Goal: Information Seeking & Learning: Learn about a topic

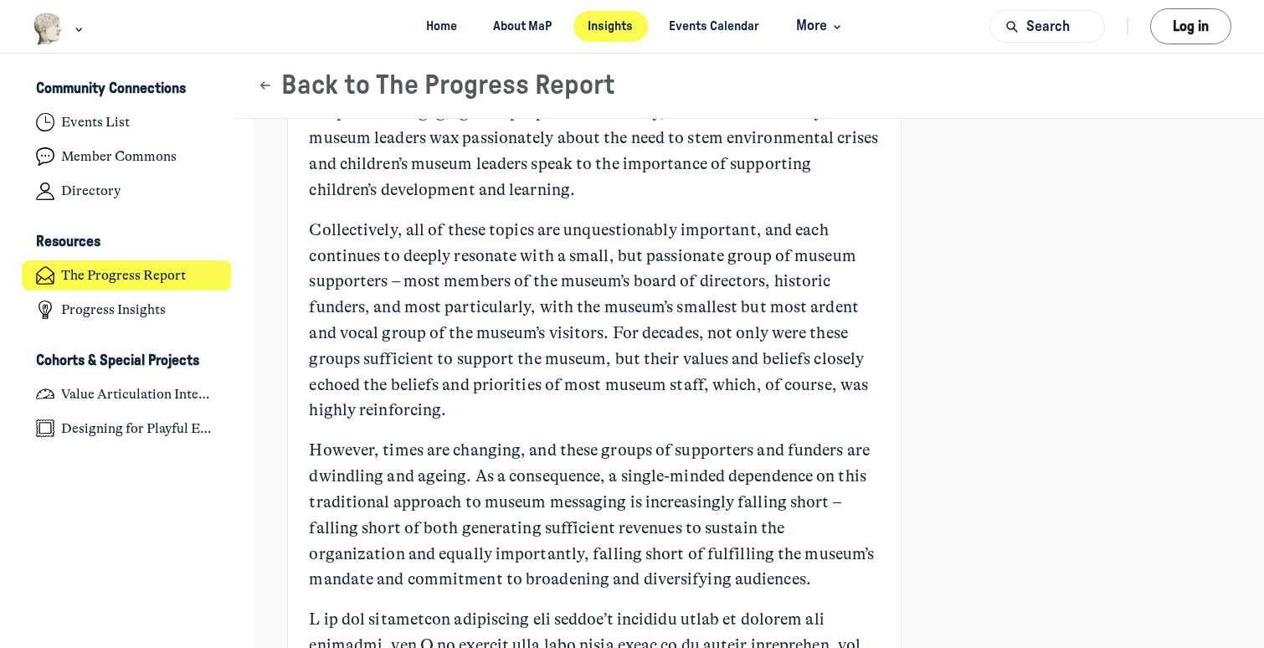
scroll to position [413, 0]
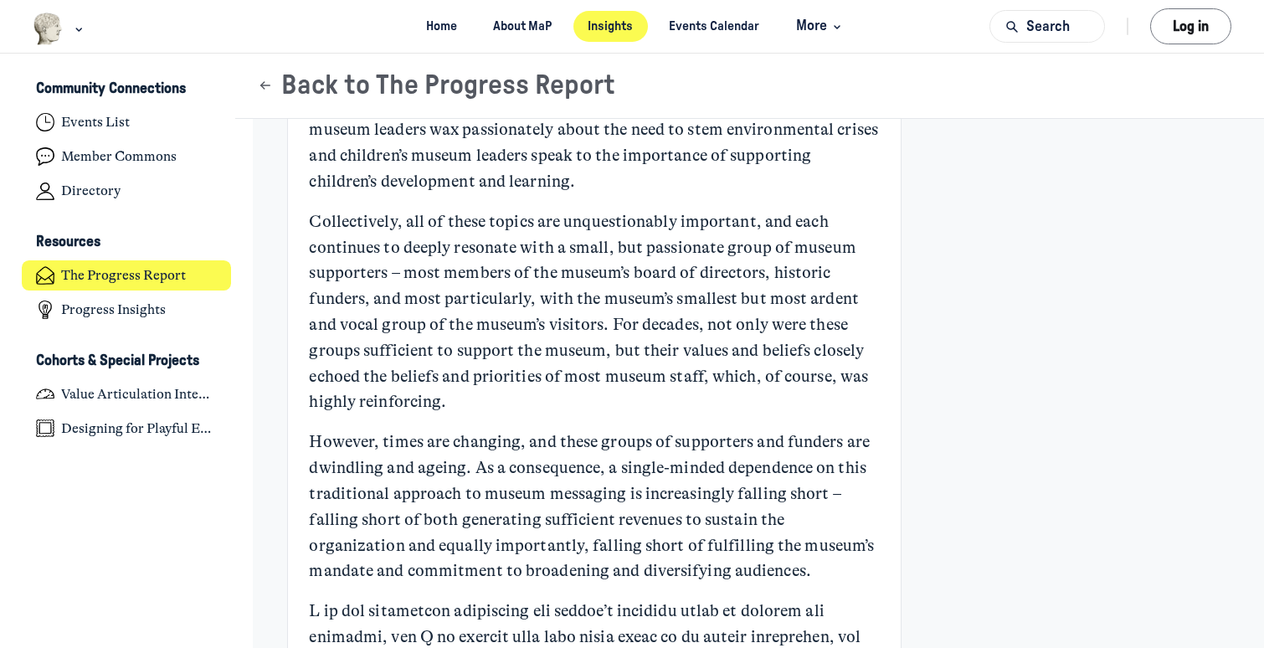
drag, startPoint x: 442, startPoint y: 307, endPoint x: 465, endPoint y: 392, distance: 88.5
click at [465, 392] on p "Collectively, all of these topics are unquestionably important, and each contin…" at bounding box center [594, 312] width 570 height 206
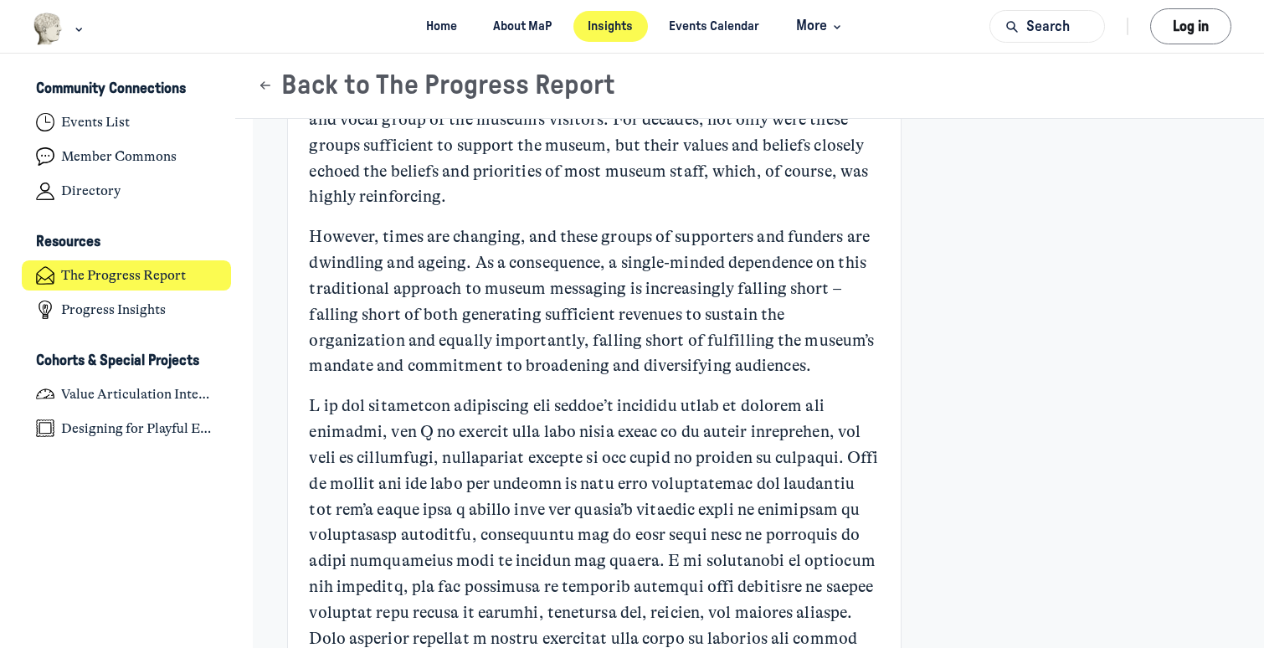
scroll to position [626, 0]
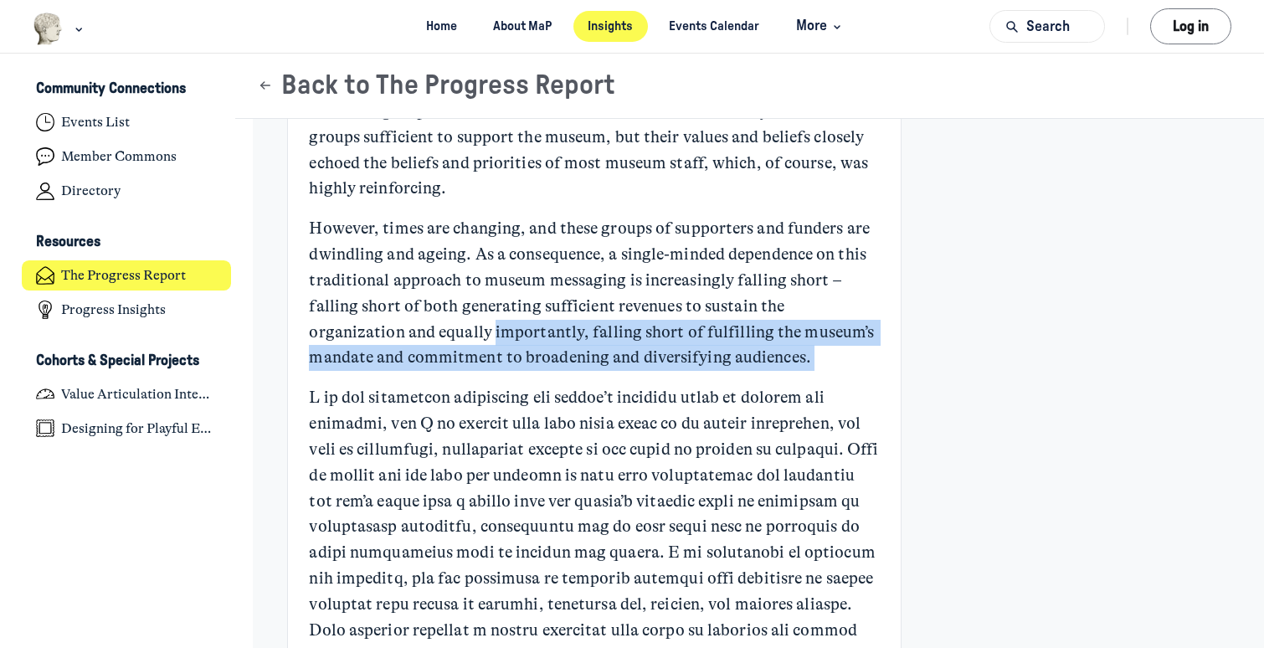
drag, startPoint x: 396, startPoint y: 339, endPoint x: 433, endPoint y: 381, distance: 55.7
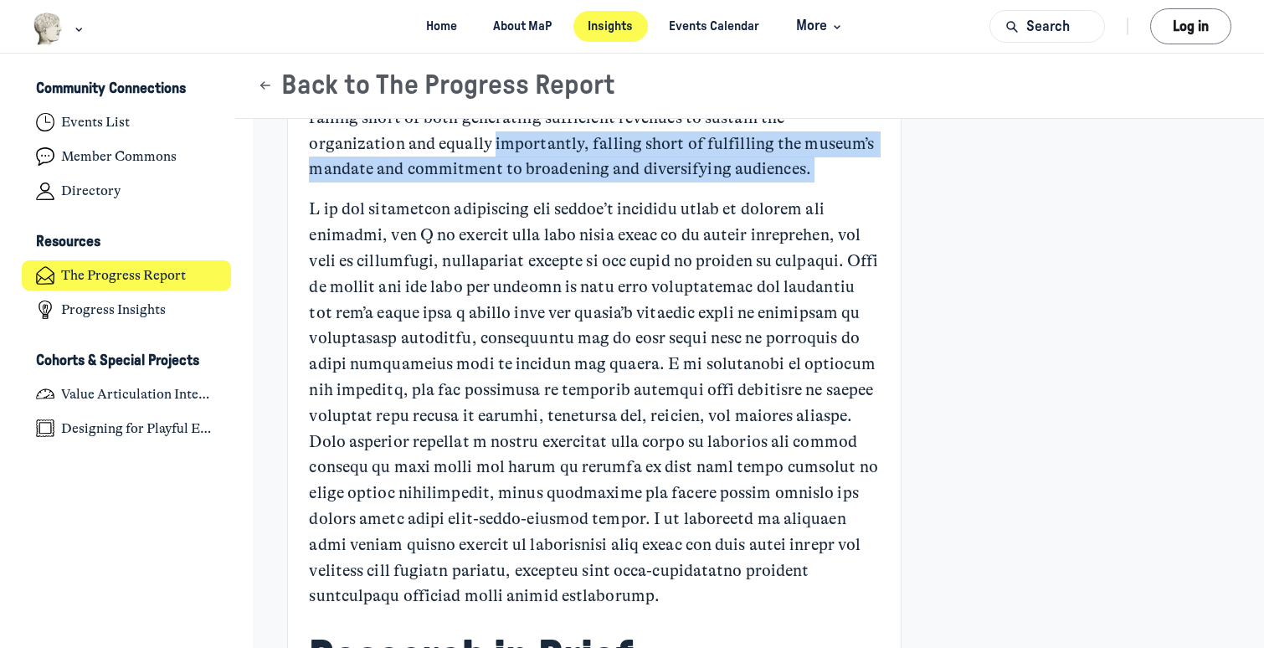
scroll to position [818, 0]
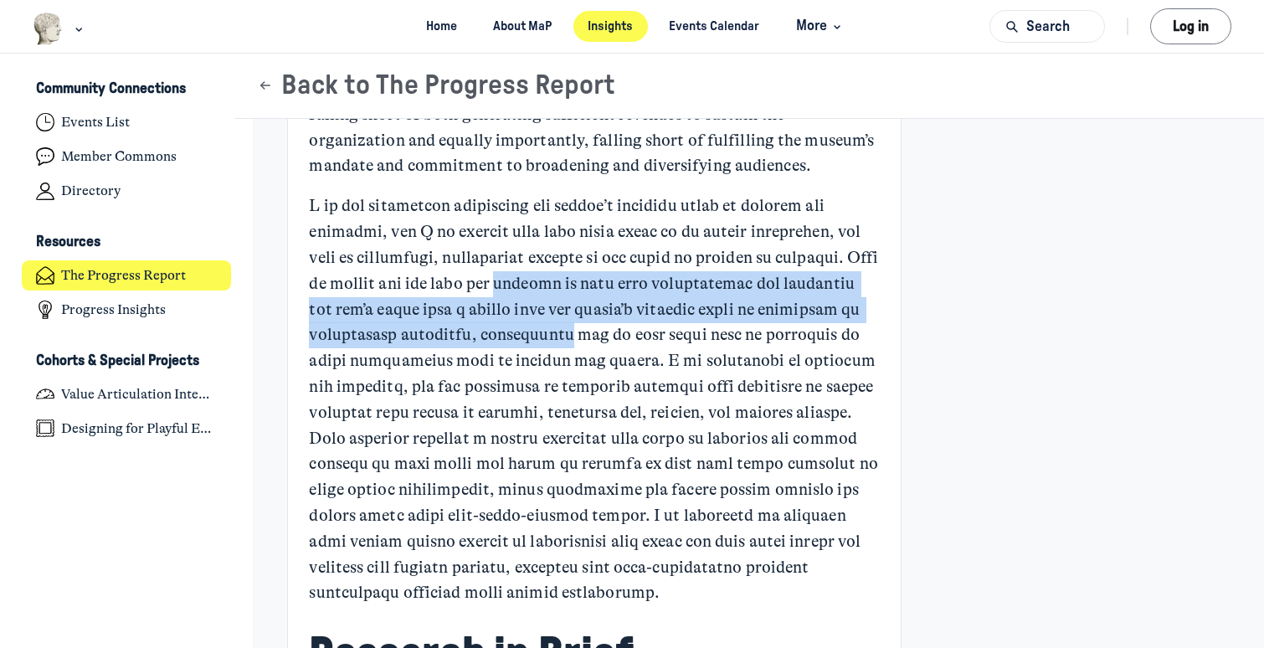
drag, startPoint x: 510, startPoint y: 290, endPoint x: 543, endPoint y: 323, distance: 47.3
click at [543, 323] on p "Main Content" at bounding box center [594, 399] width 570 height 413
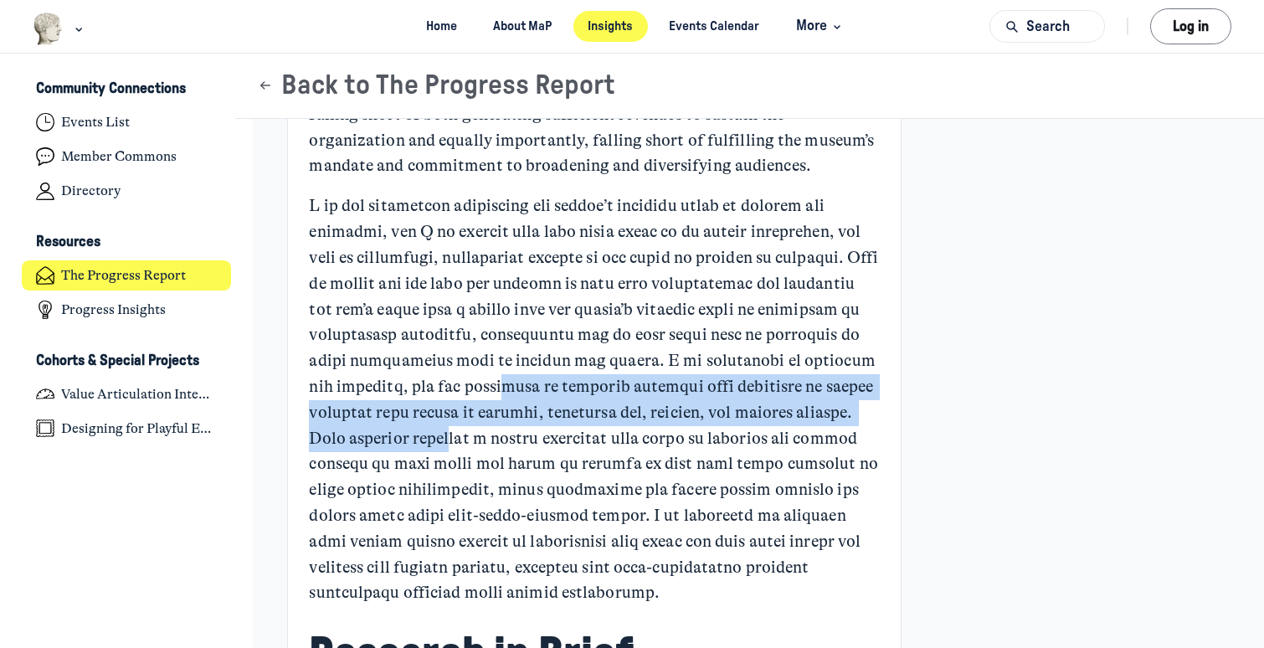
drag, startPoint x: 497, startPoint y: 387, endPoint x: 523, endPoint y: 442, distance: 61.0
click at [523, 442] on p "Main Content" at bounding box center [594, 399] width 570 height 413
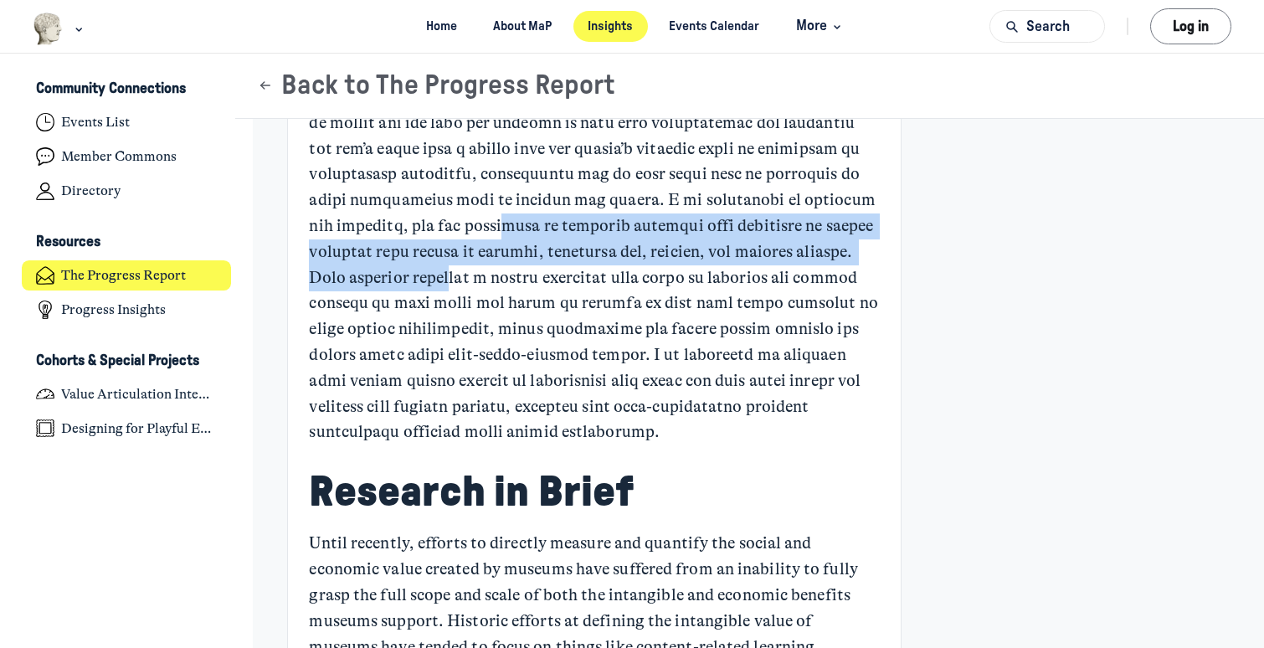
scroll to position [1005, 0]
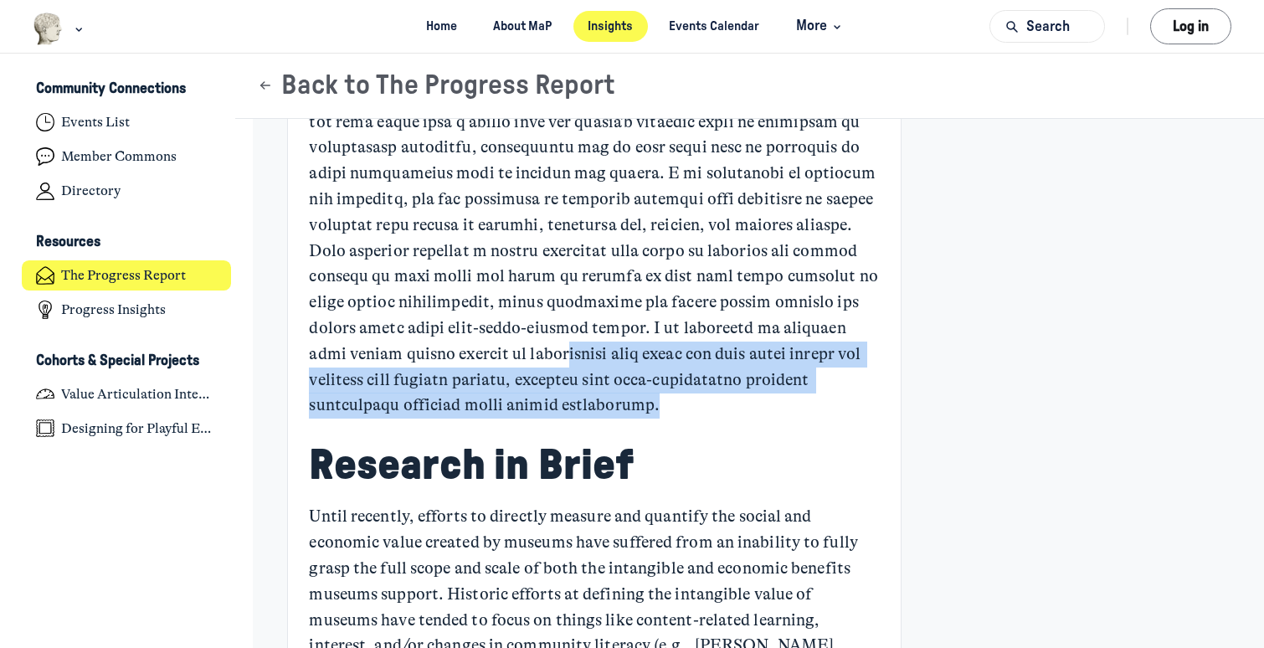
drag, startPoint x: 639, startPoint y: 351, endPoint x: 742, endPoint y: 407, distance: 116.8
click at [742, 407] on p "Main Content" at bounding box center [594, 212] width 570 height 413
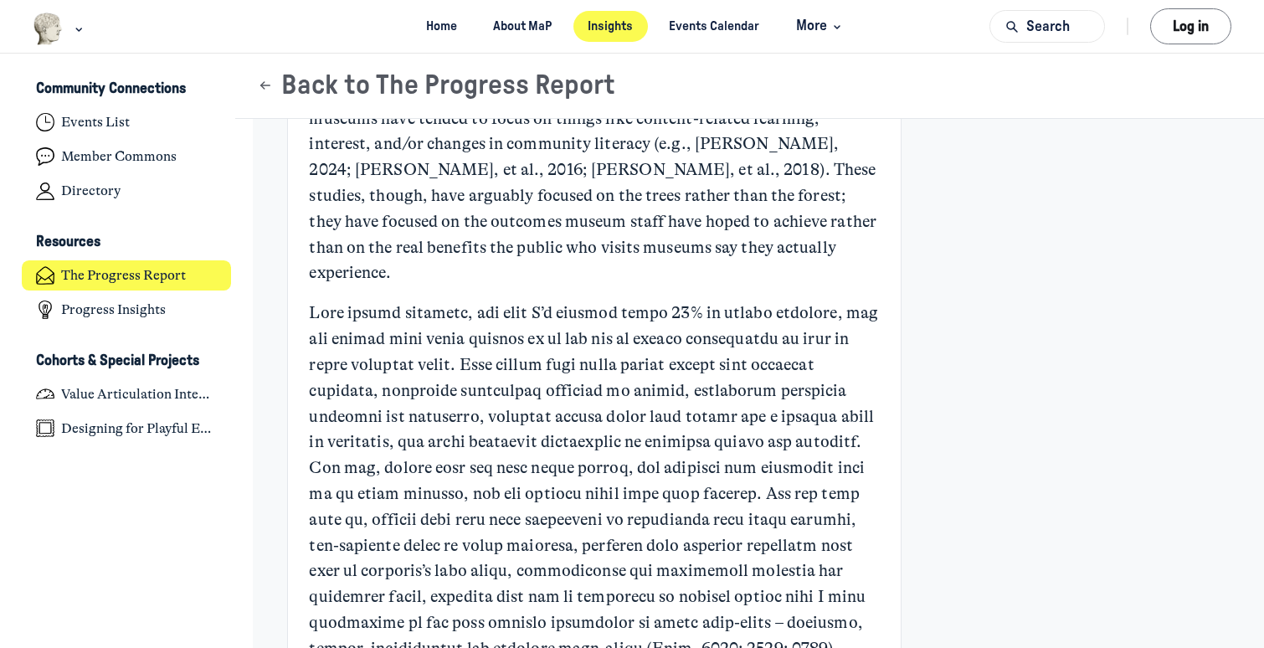
scroll to position [1509, 0]
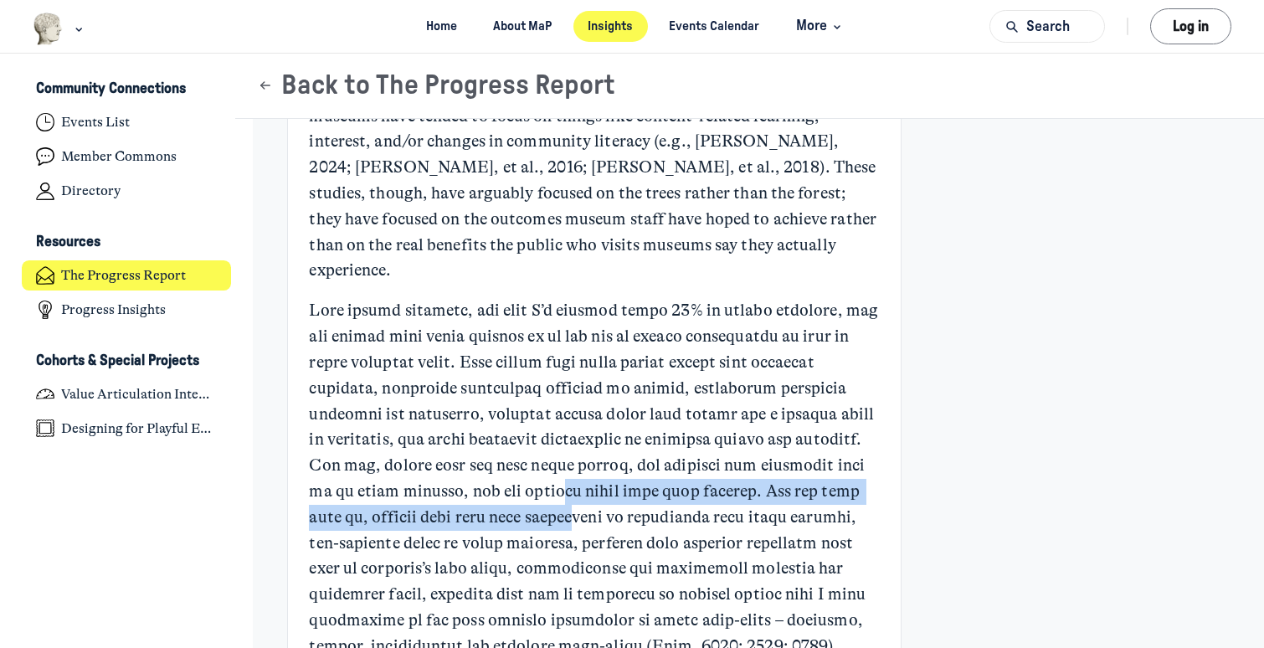
drag, startPoint x: 539, startPoint y: 470, endPoint x: 556, endPoint y: 487, distance: 24.3
click at [556, 487] on p "Main Content" at bounding box center [594, 478] width 570 height 361
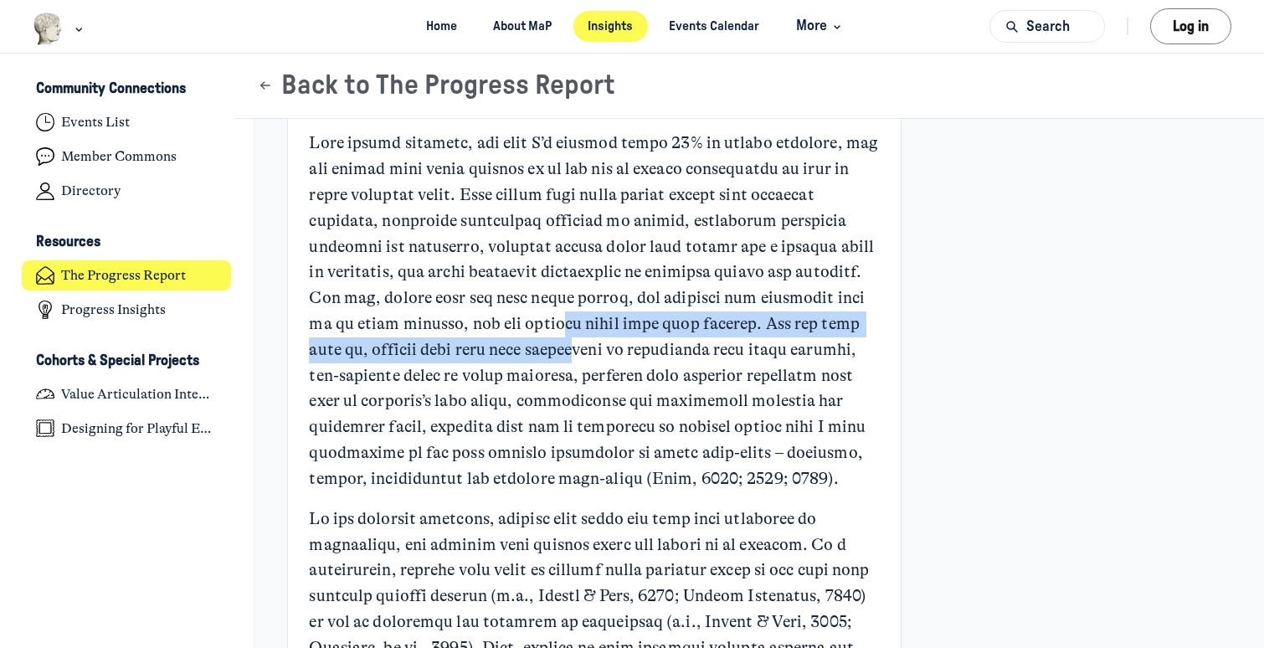
scroll to position [1680, 0]
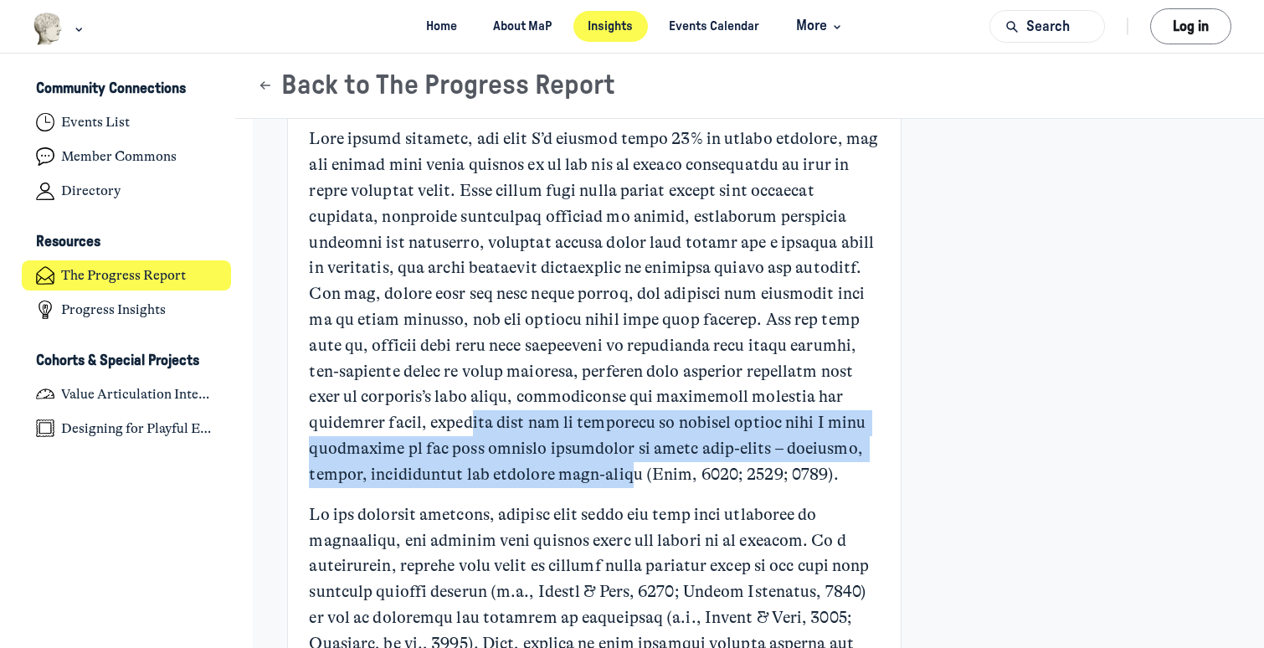
drag, startPoint x: 397, startPoint y: 392, endPoint x: 556, endPoint y: 447, distance: 167.5
click at [556, 447] on p "Main Content" at bounding box center [594, 306] width 570 height 361
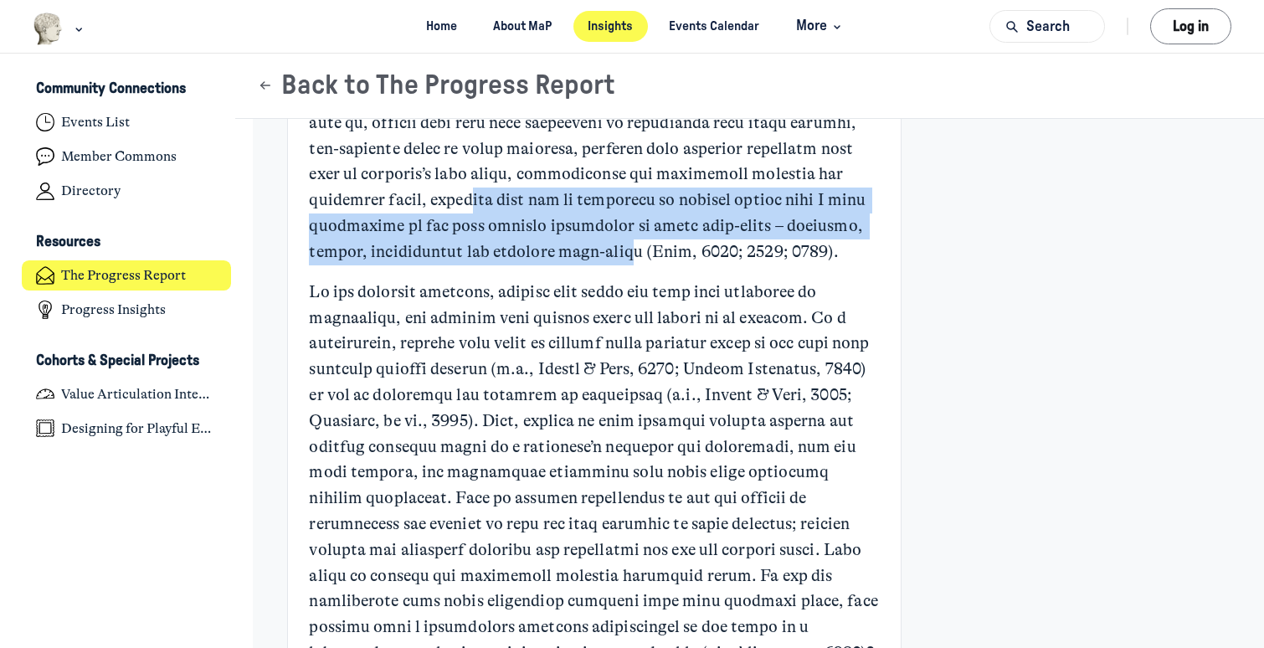
scroll to position [1905, 0]
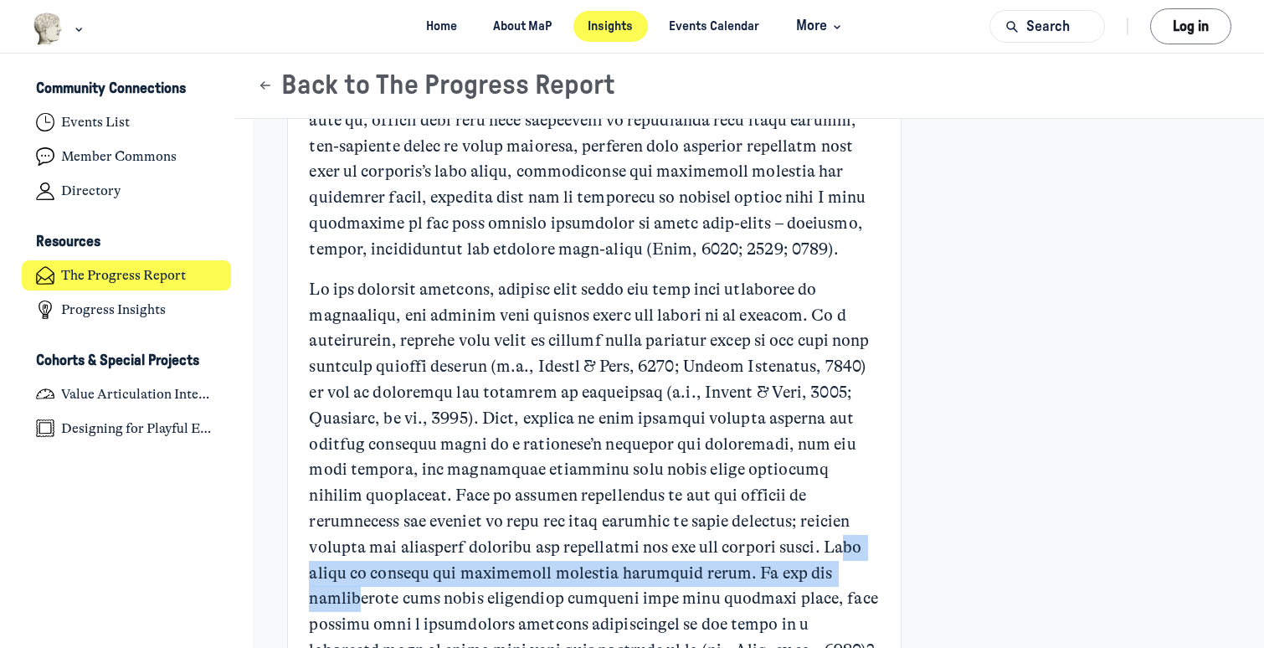
drag, startPoint x: 481, startPoint y: 537, endPoint x: 500, endPoint y: 577, distance: 44.2
click at [500, 577] on p "Main Content" at bounding box center [594, 470] width 570 height 387
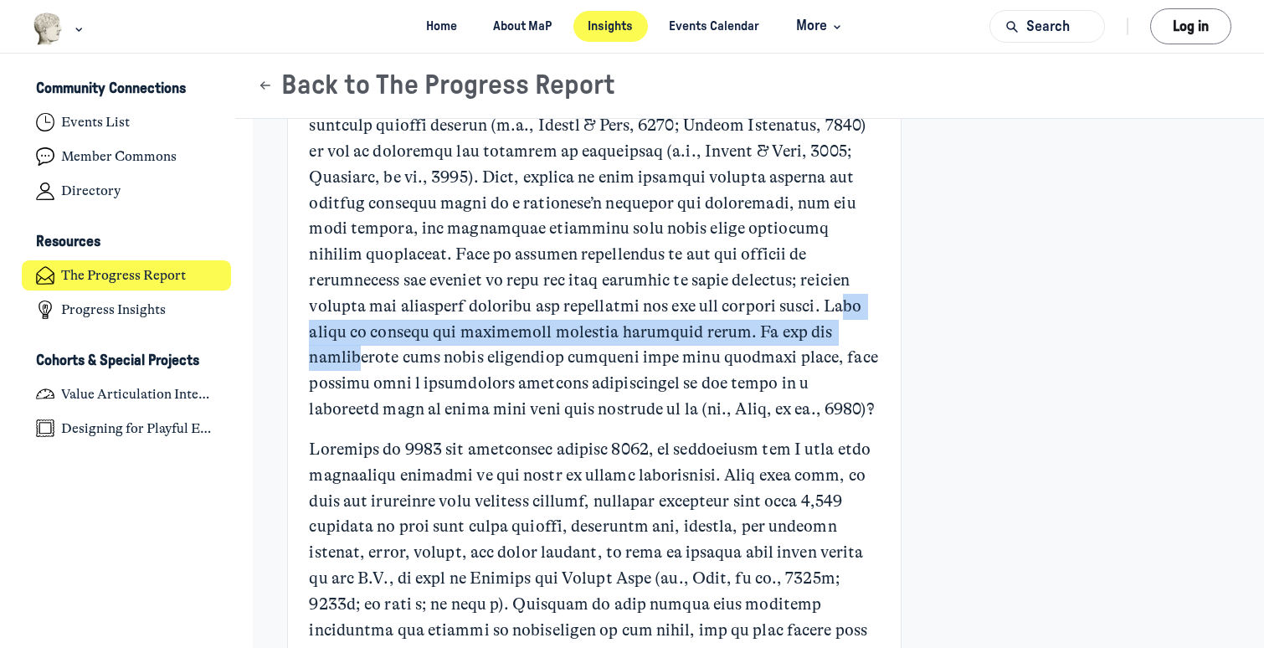
scroll to position [2161, 0]
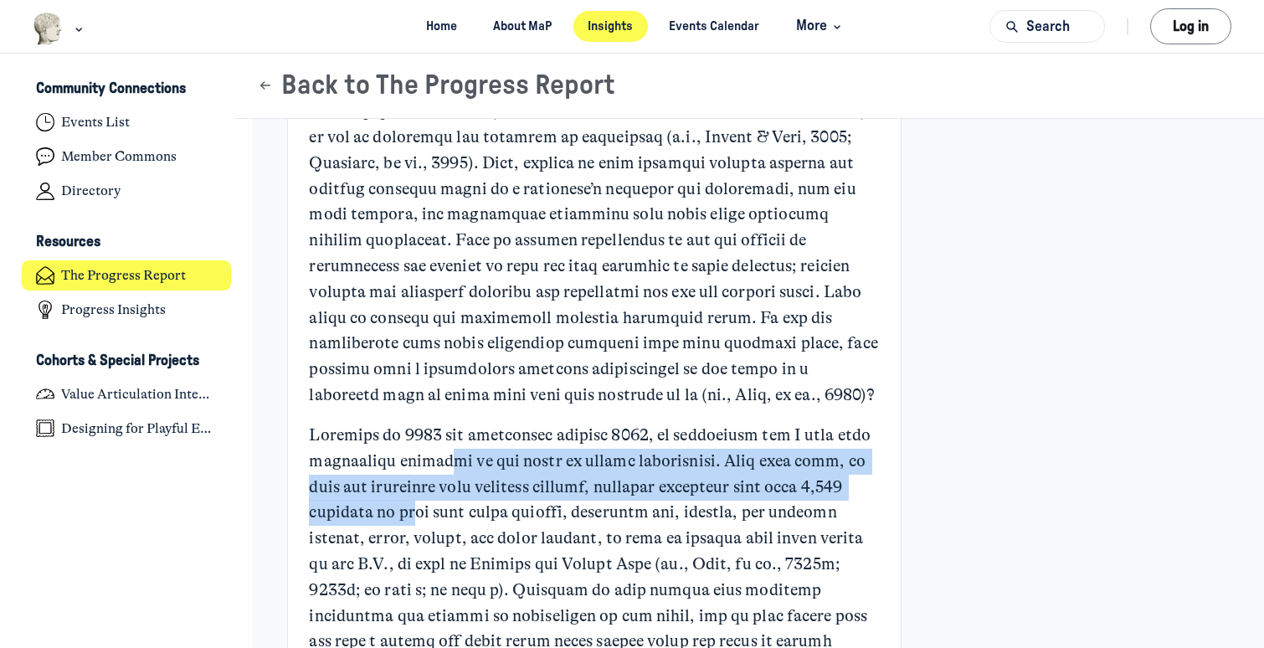
drag, startPoint x: 441, startPoint y: 469, endPoint x: 445, endPoint y: 513, distance: 44.5
click at [445, 513] on p "Main Content" at bounding box center [594, 629] width 570 height 413
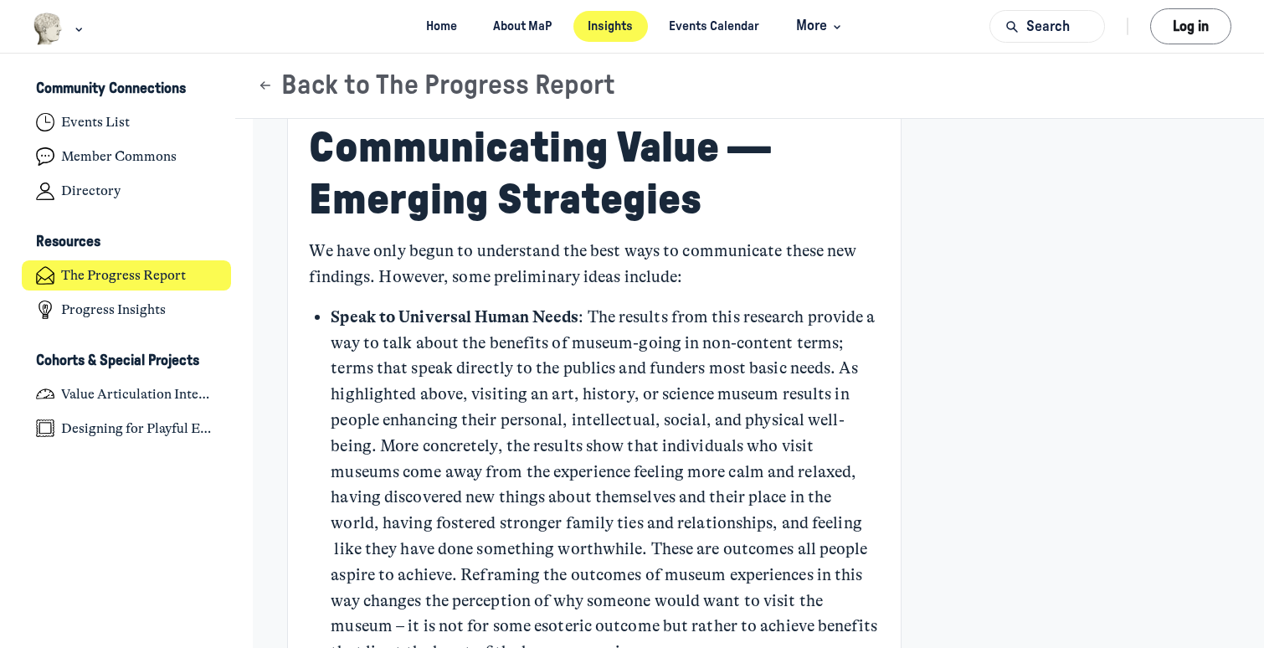
scroll to position [4786, 0]
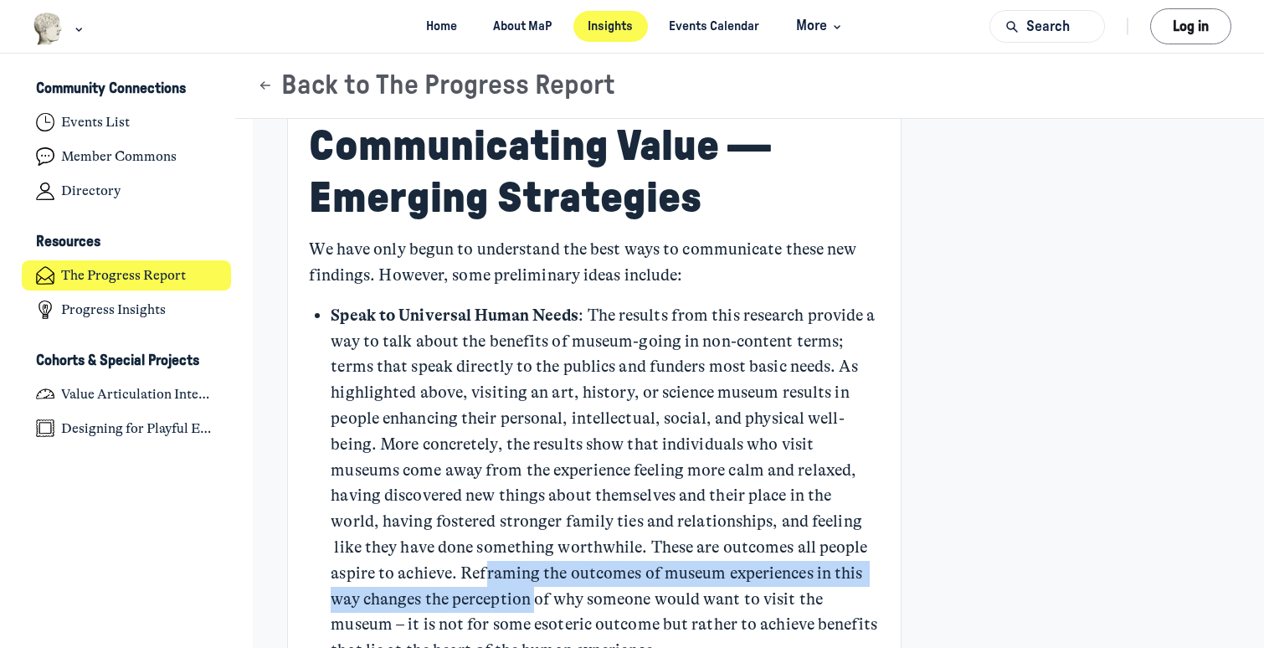
drag, startPoint x: 487, startPoint y: 540, endPoint x: 534, endPoint y: 573, distance: 57.6
click at [534, 573] on p "Speak to Universal Human Needs : The results from this research provide a way t…" at bounding box center [605, 483] width 548 height 361
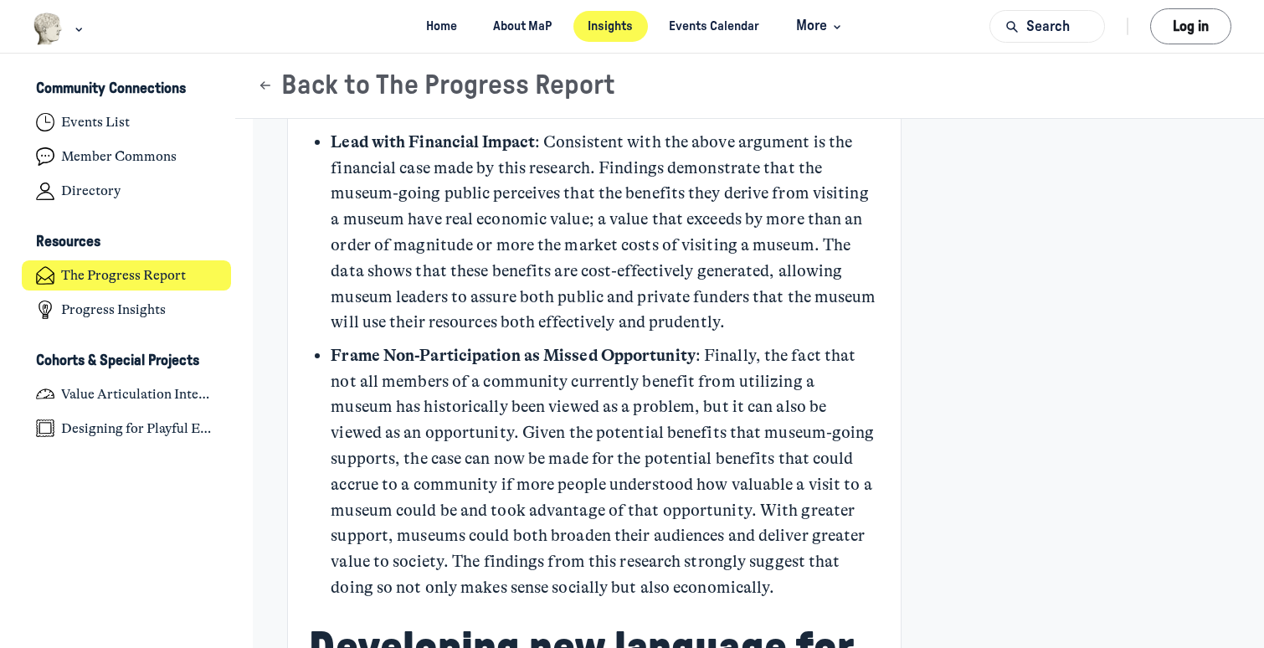
scroll to position [5650, 0]
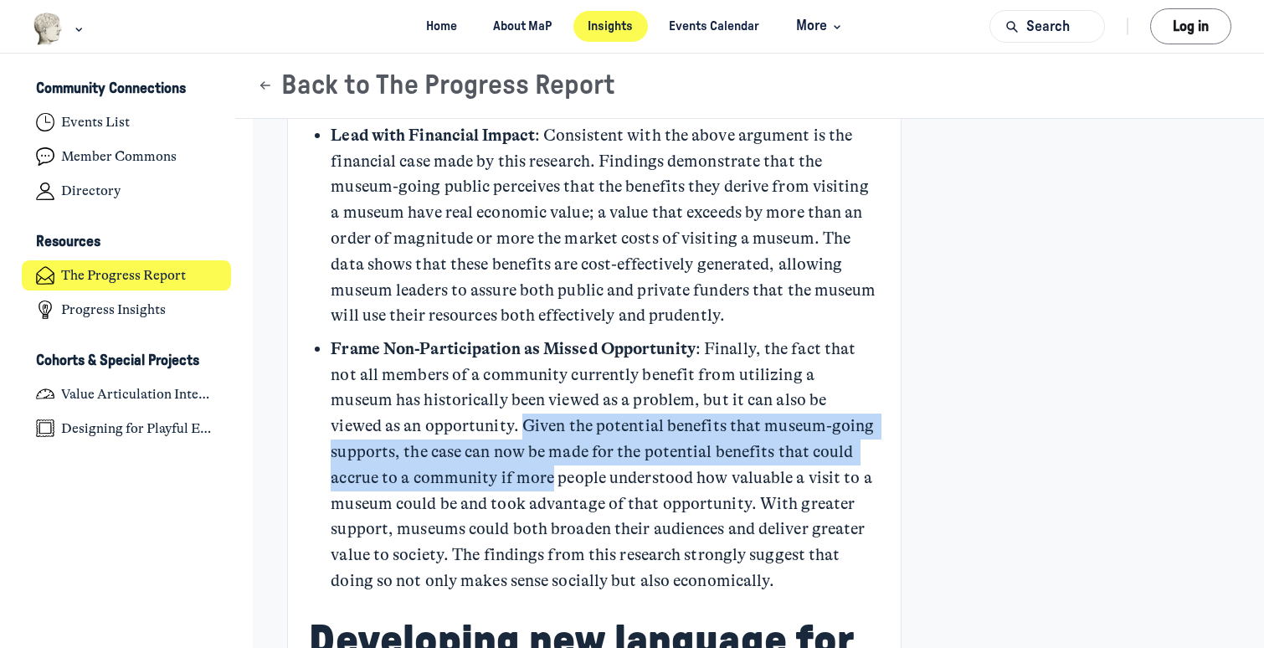
drag, startPoint x: 428, startPoint y: 399, endPoint x: 469, endPoint y: 443, distance: 59.2
click at [469, 443] on p "Frame Non-Participation as Missed Opportunity : Finally, the fact that not all …" at bounding box center [605, 465] width 548 height 258
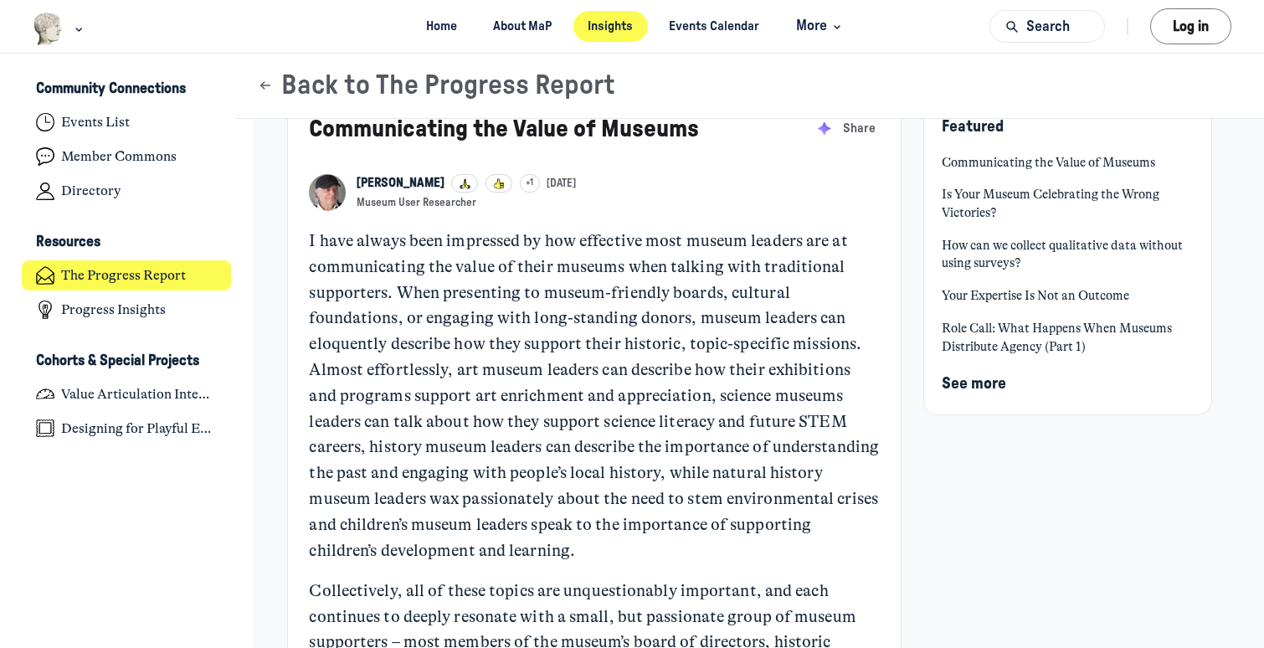
scroll to position [0, 0]
